Goal: Task Accomplishment & Management: Use online tool/utility

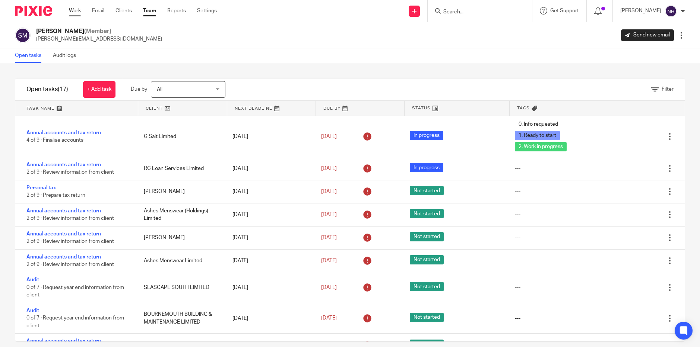
click at [77, 12] on link "Work" at bounding box center [75, 10] width 12 height 7
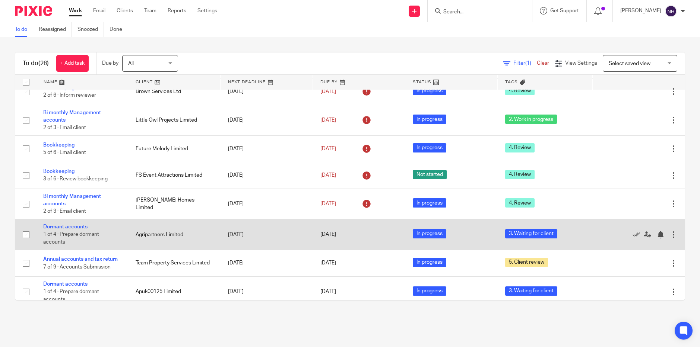
scroll to position [37, 0]
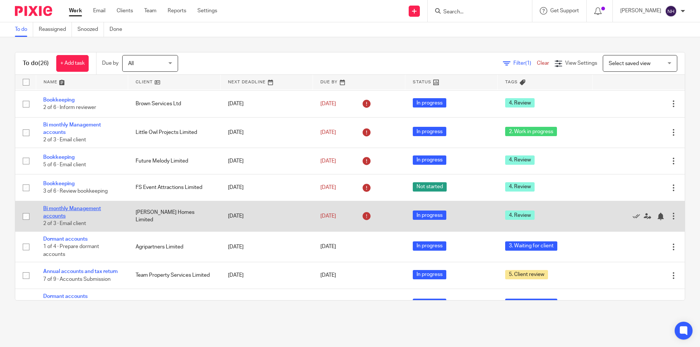
click at [85, 206] on link "Bi monthly Management accounts" at bounding box center [72, 212] width 58 height 13
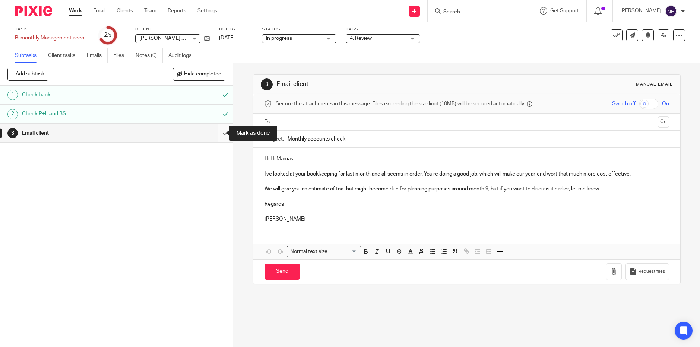
click at [218, 133] on input "submit" at bounding box center [116, 133] width 233 height 19
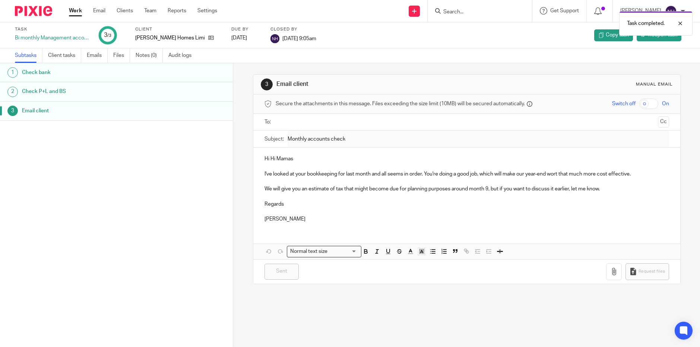
click at [75, 13] on link "Work" at bounding box center [75, 10] width 13 height 7
